Goal: Communication & Community: Ask a question

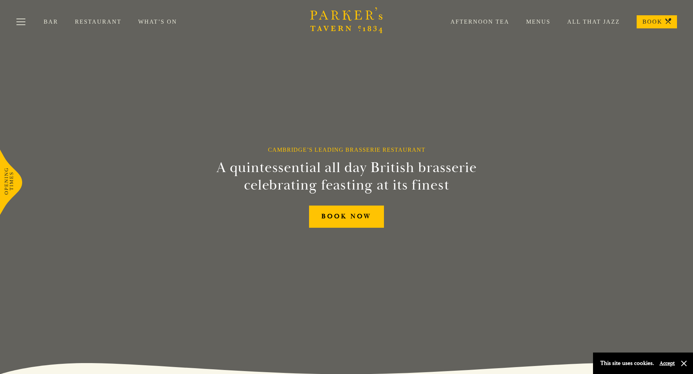
click at [646, 21] on link "BOOK" at bounding box center [656, 21] width 40 height 13
click at [90, 22] on link "Restaurant" at bounding box center [106, 21] width 63 height 7
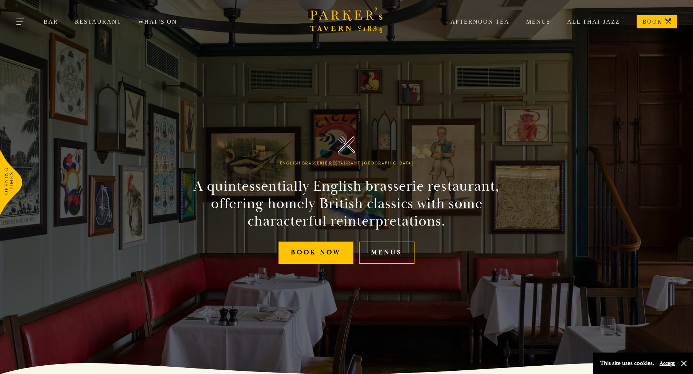
click at [20, 24] on span "Toggle navigation" at bounding box center [18, 24] width 5 height 1
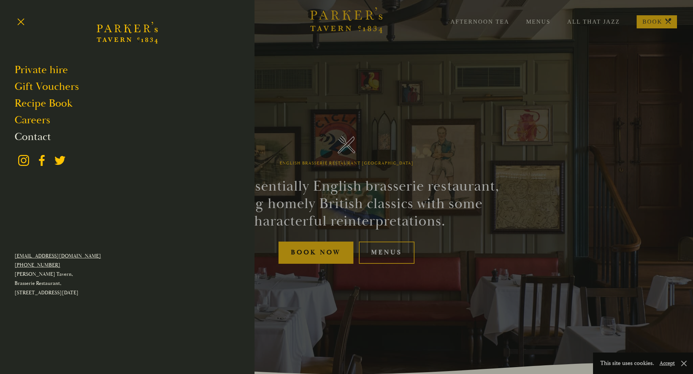
click at [42, 138] on link "Contact" at bounding box center [33, 137] width 36 height 14
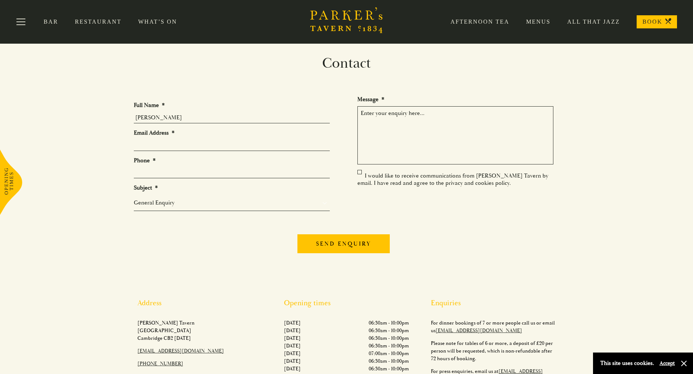
type input "Amanda Bonass"
type input "abonass@academicis.co.uk"
type input "07850062686"
select select "Private Bookings"
click at [383, 127] on textarea "Message *" at bounding box center [455, 135] width 196 height 58
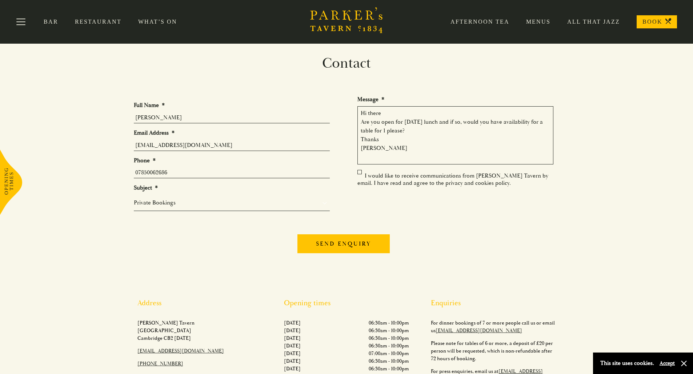
type textarea "Hi there Are you open for Christmas Day lunch and if so, would you have availab…"
click at [329, 242] on input "Send enquiry" at bounding box center [343, 243] width 92 height 19
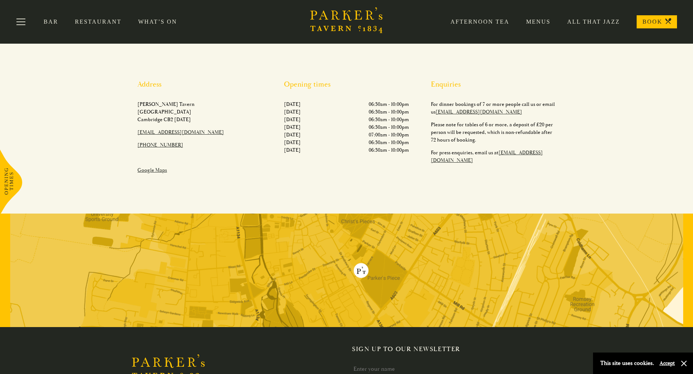
scroll to position [3, 3]
